Goal: Navigation & Orientation: Find specific page/section

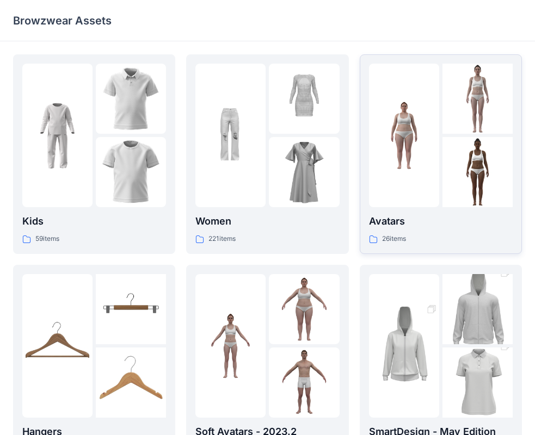
drag, startPoint x: 0, startPoint y: 0, endPoint x: 388, endPoint y: 225, distance: 448.2
click at [388, 225] on p "Avatars" at bounding box center [441, 221] width 144 height 15
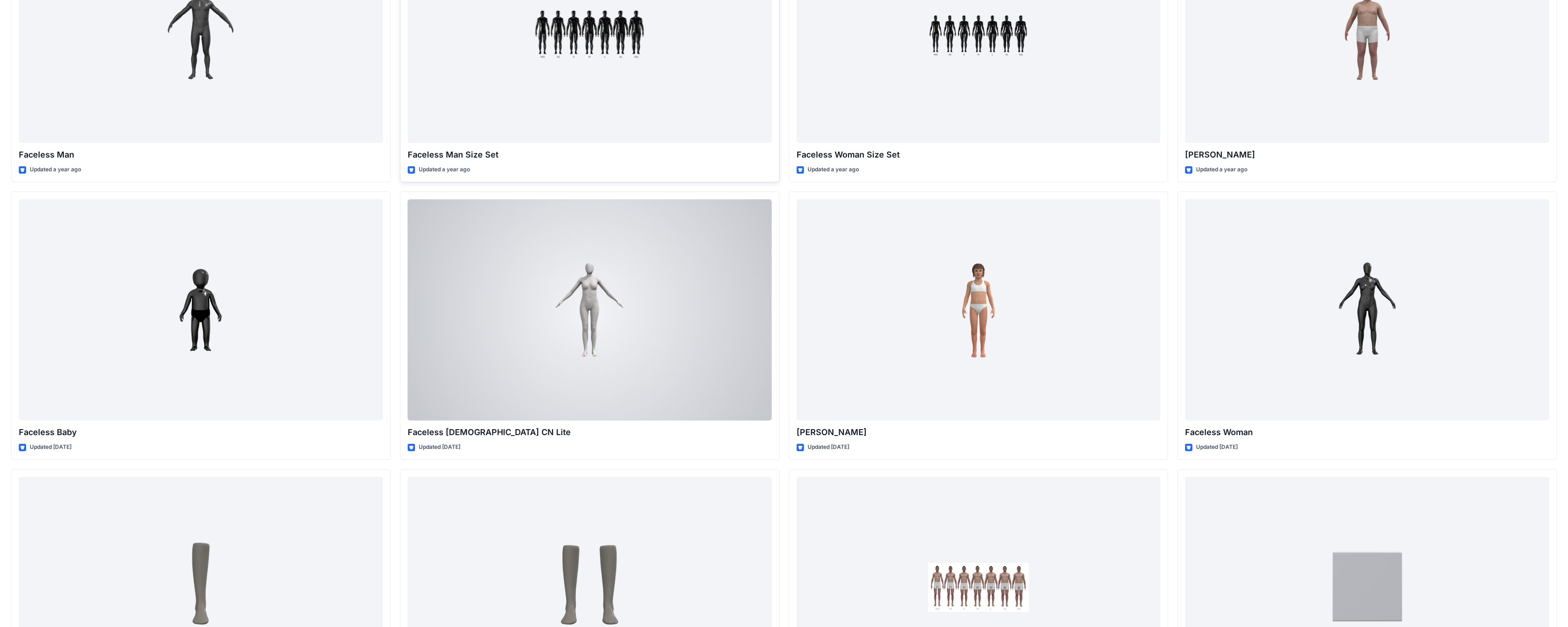
scroll to position [869, 0]
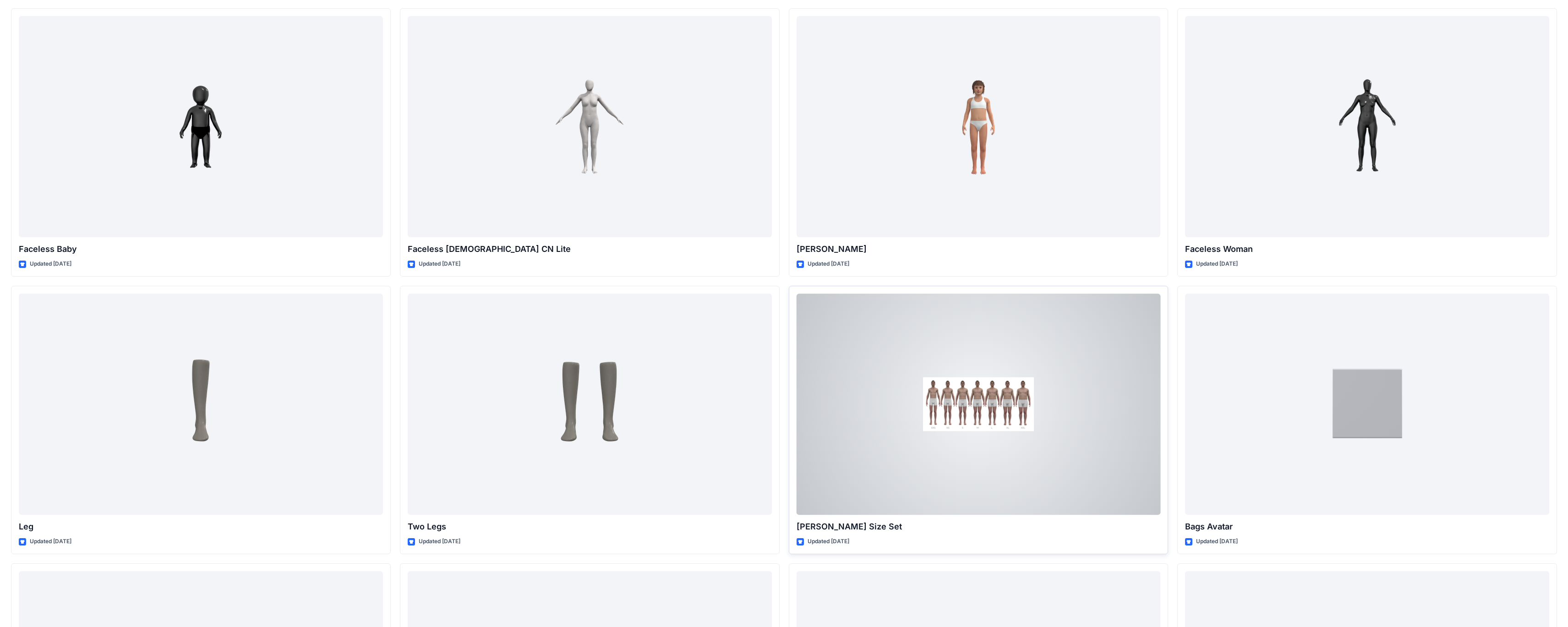
click at [457, 366] on div at bounding box center [979, 404] width 364 height 221
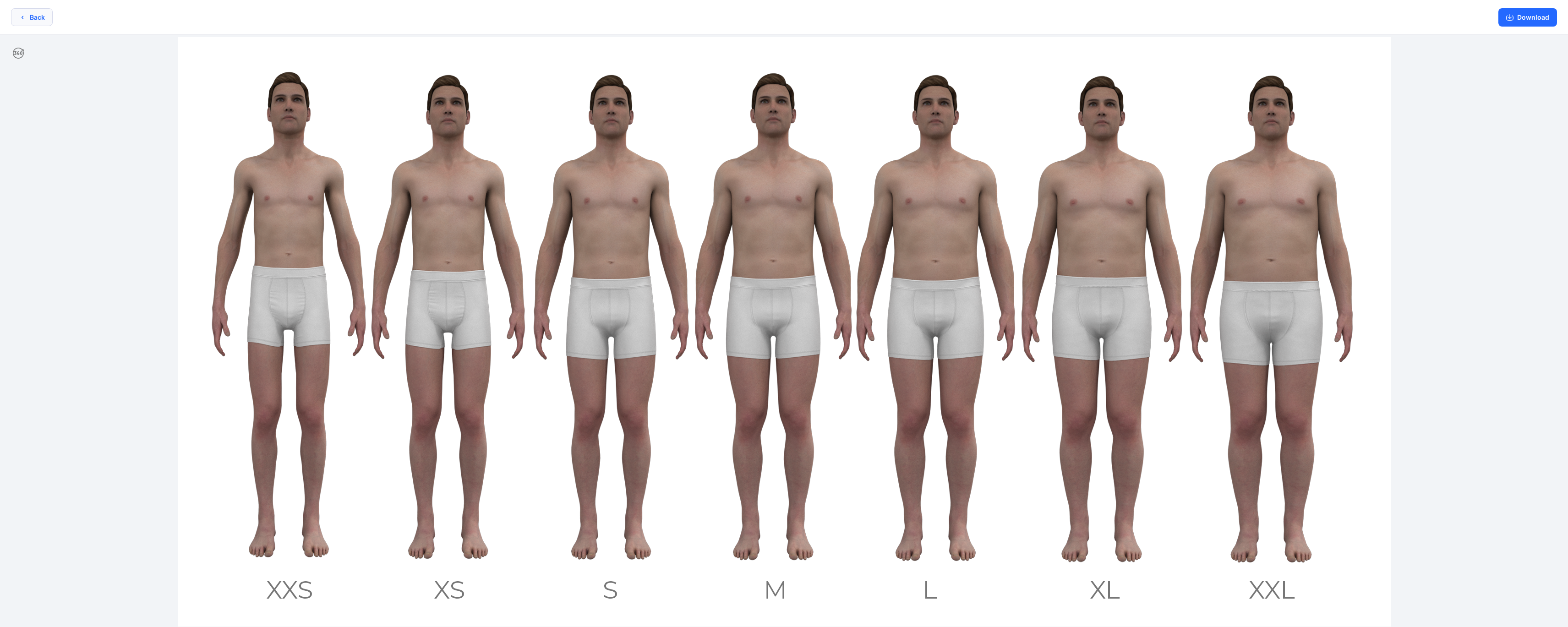
click at [25, 19] on icon "button" at bounding box center [22, 17] width 8 height 8
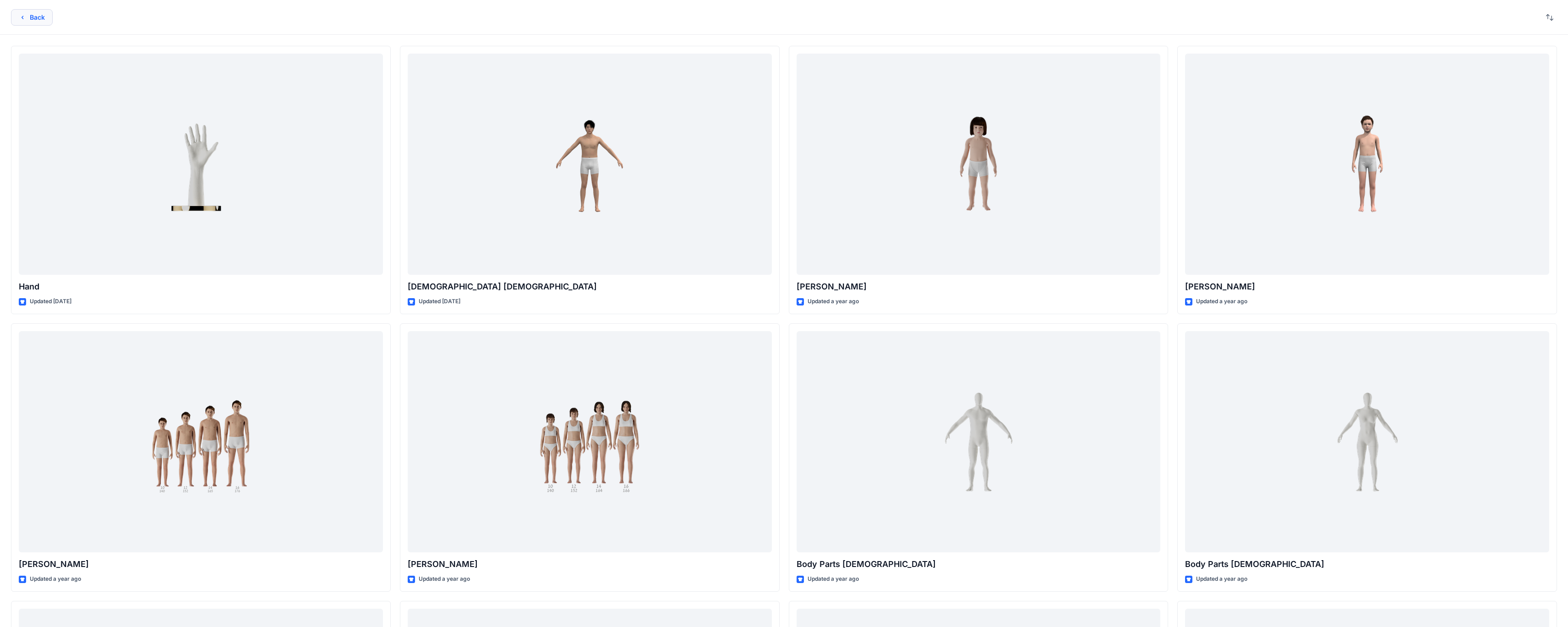
click at [25, 18] on icon "button" at bounding box center [22, 17] width 8 height 8
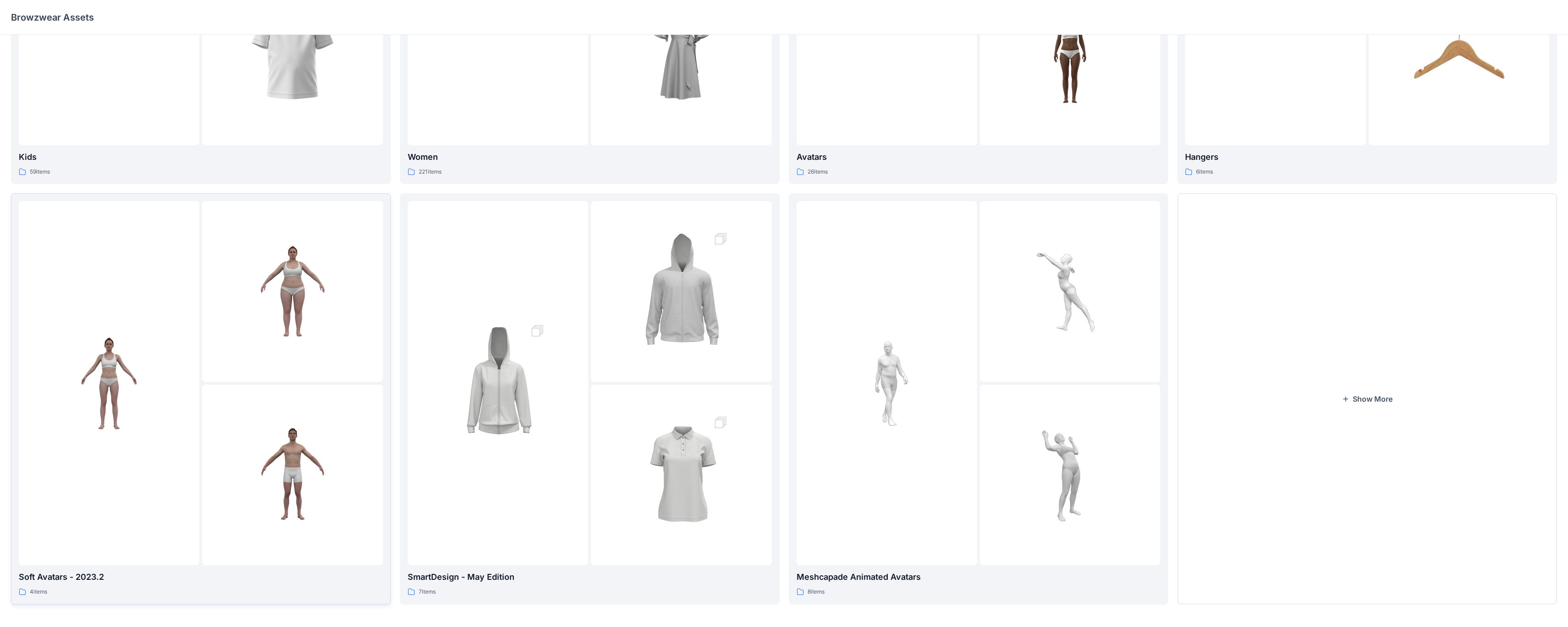
scroll to position [275, 0]
click at [45, 366] on p "Soft Avatars - 2023.2" at bounding box center [200, 573] width 364 height 13
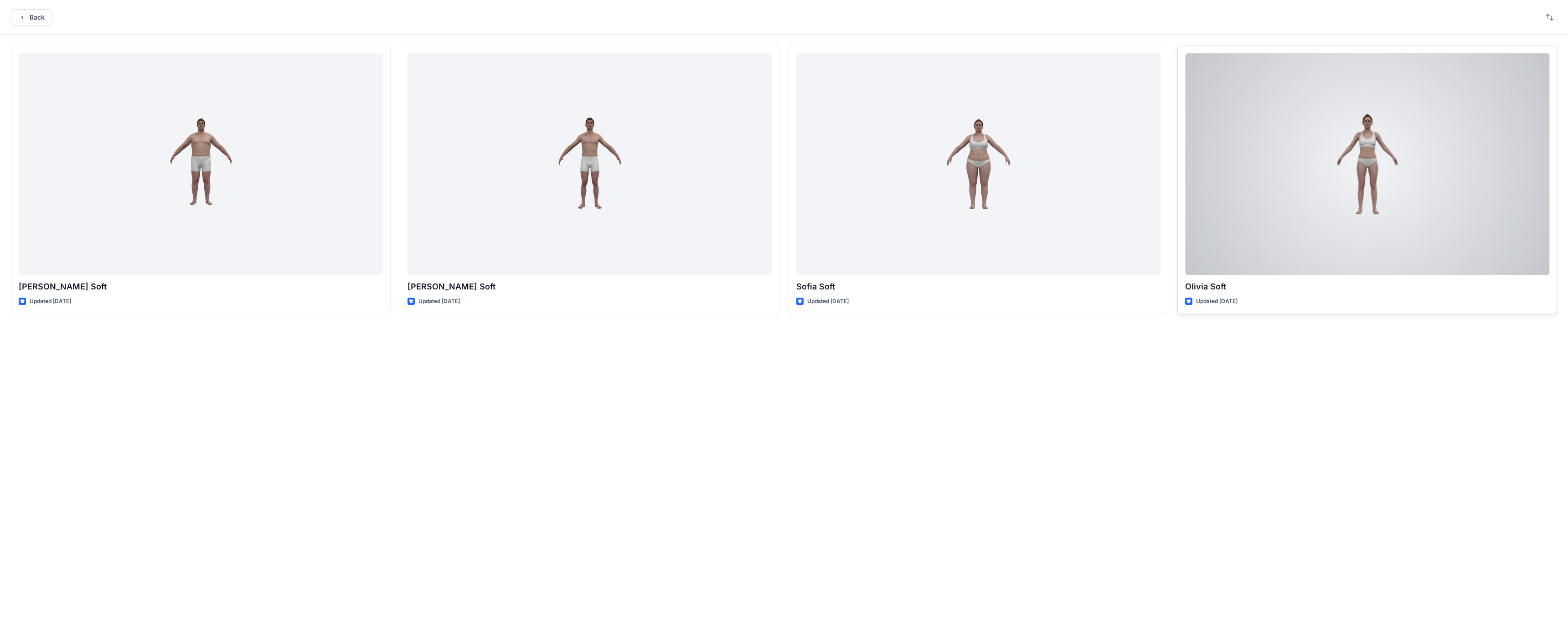
click at [455, 283] on p "Olivia Soft" at bounding box center [1367, 286] width 365 height 13
click at [455, 243] on div at bounding box center [1367, 164] width 365 height 221
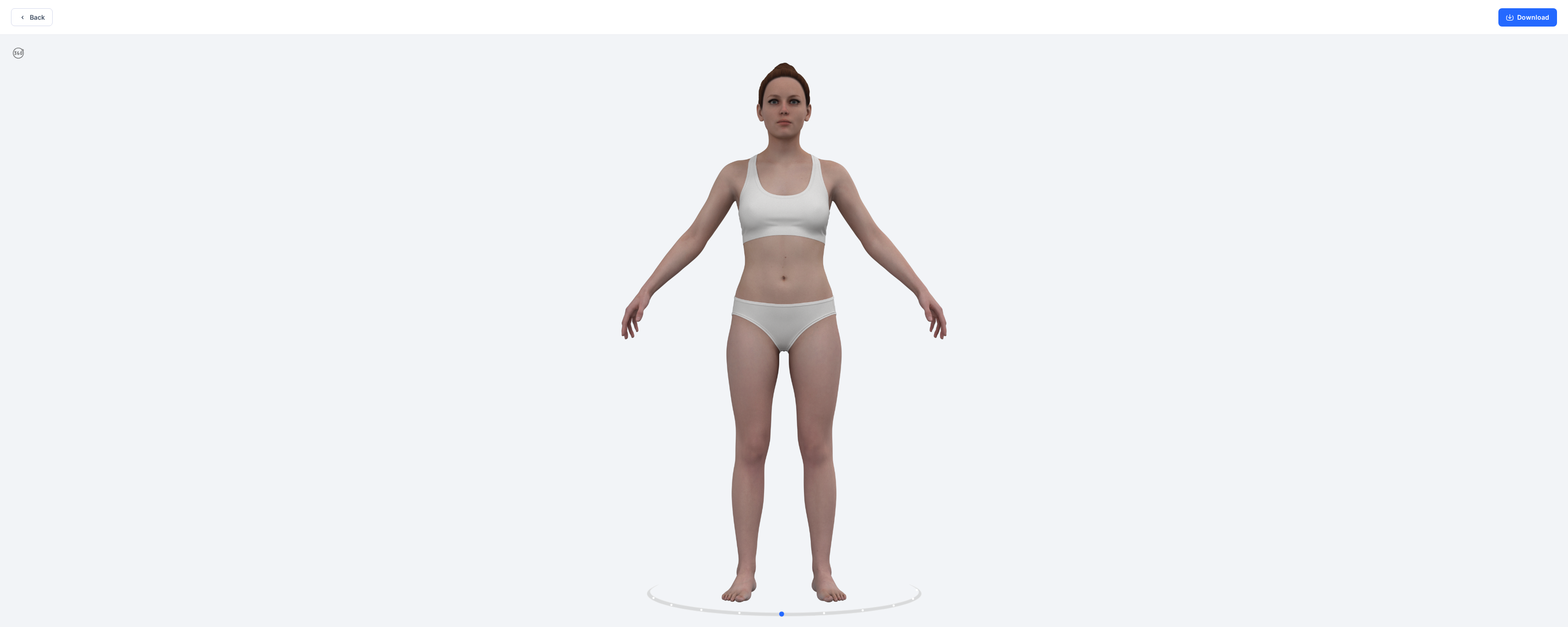
drag, startPoint x: 845, startPoint y: 460, endPoint x: 568, endPoint y: 461, distance: 277.0
click at [457, 366] on div at bounding box center [784, 331] width 1568 height 593
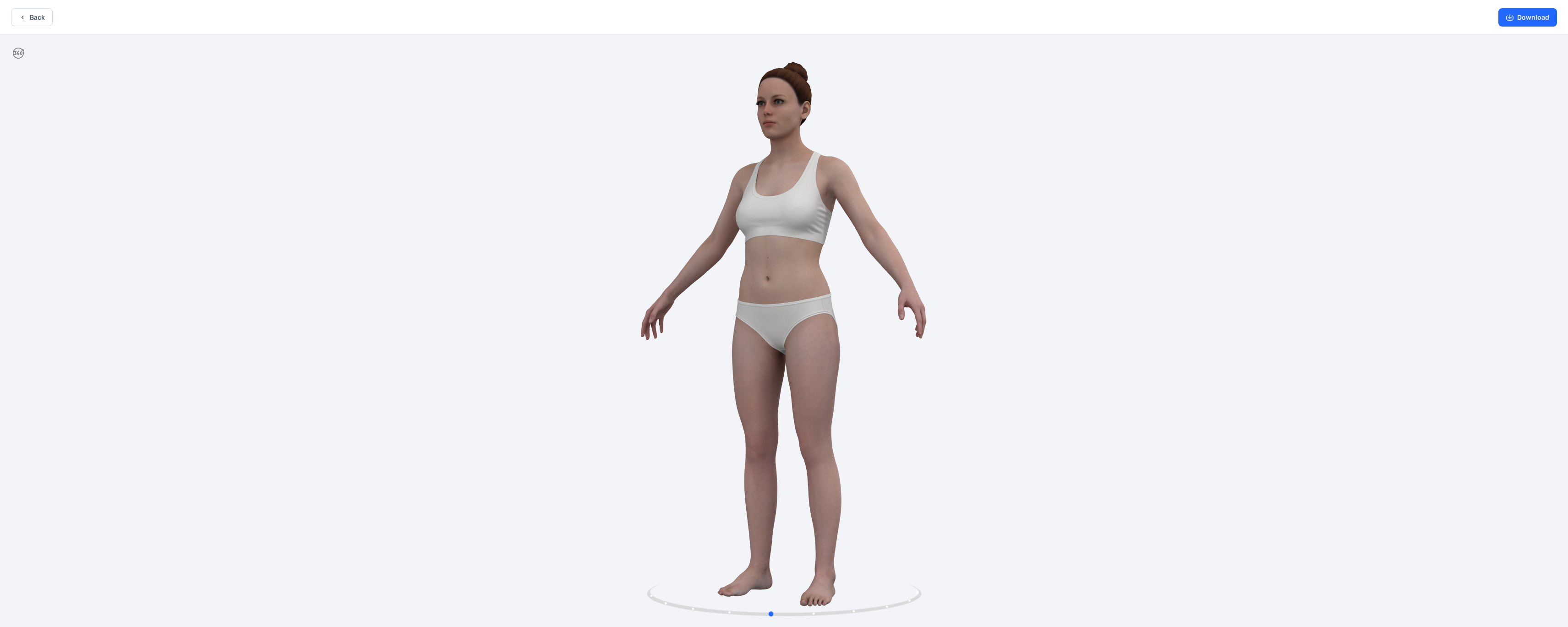
drag, startPoint x: 937, startPoint y: 482, endPoint x: 718, endPoint y: 464, distance: 219.7
click at [457, 366] on div at bounding box center [784, 331] width 1568 height 593
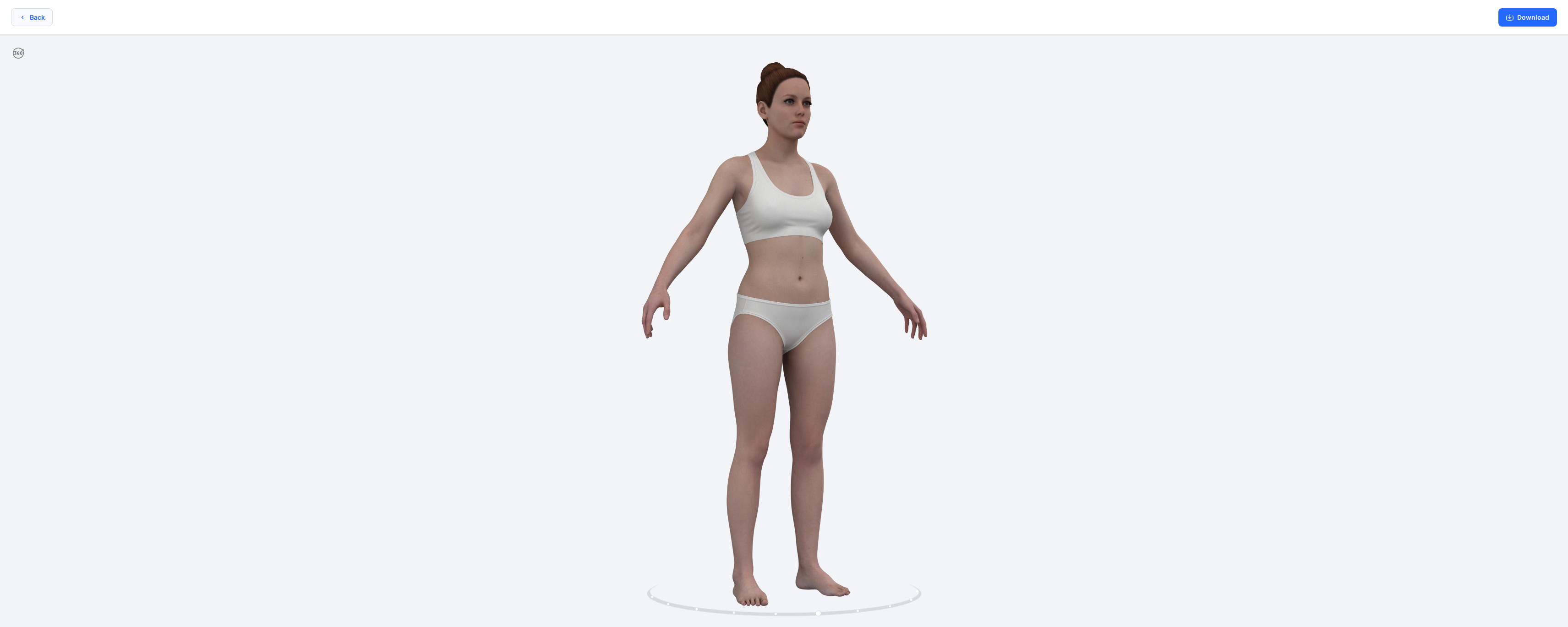
click at [17, 13] on button "Back" at bounding box center [31, 17] width 41 height 18
